Goal: Information Seeking & Learning: Learn about a topic

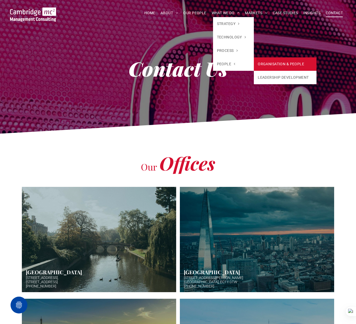
click at [272, 65] on link "ORGANISATION & PEOPLE" at bounding box center [285, 63] width 63 height 13
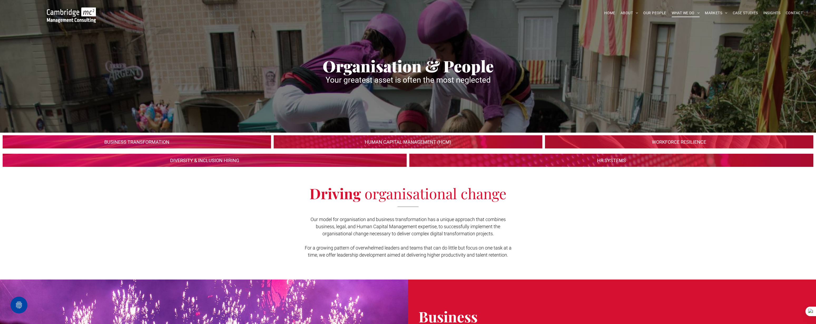
click at [67, 17] on img at bounding box center [71, 14] width 49 height 15
